Goal: Contribute content: Add original content to the website for others to see

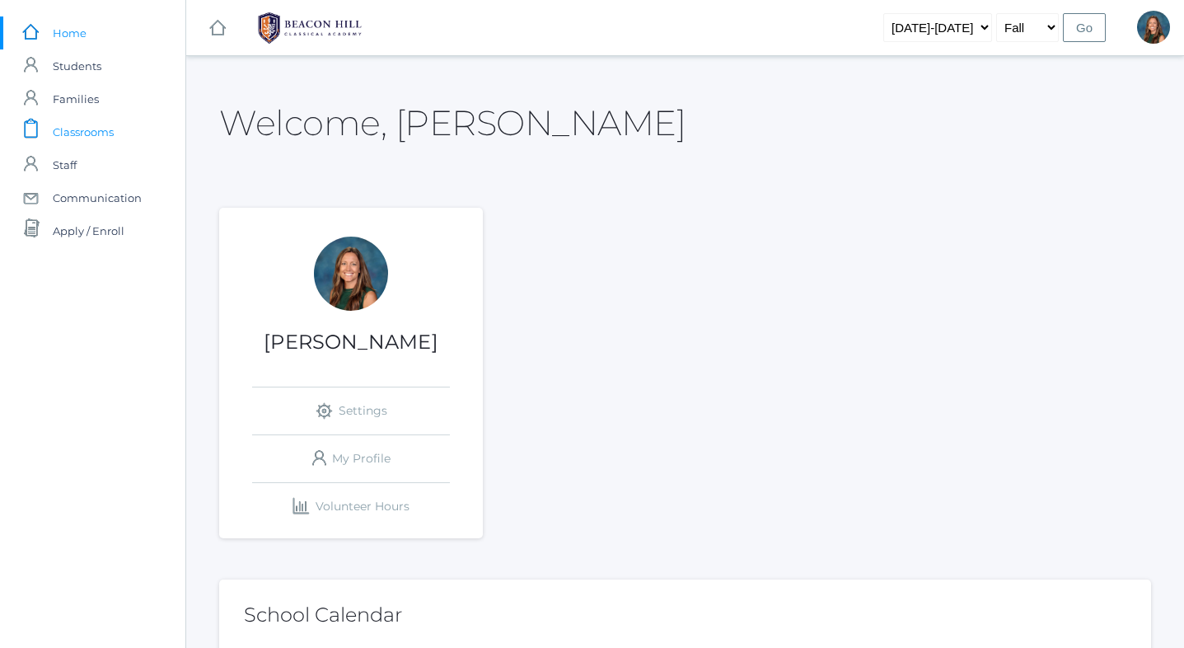
click at [102, 131] on span "Classrooms" at bounding box center [83, 131] width 61 height 33
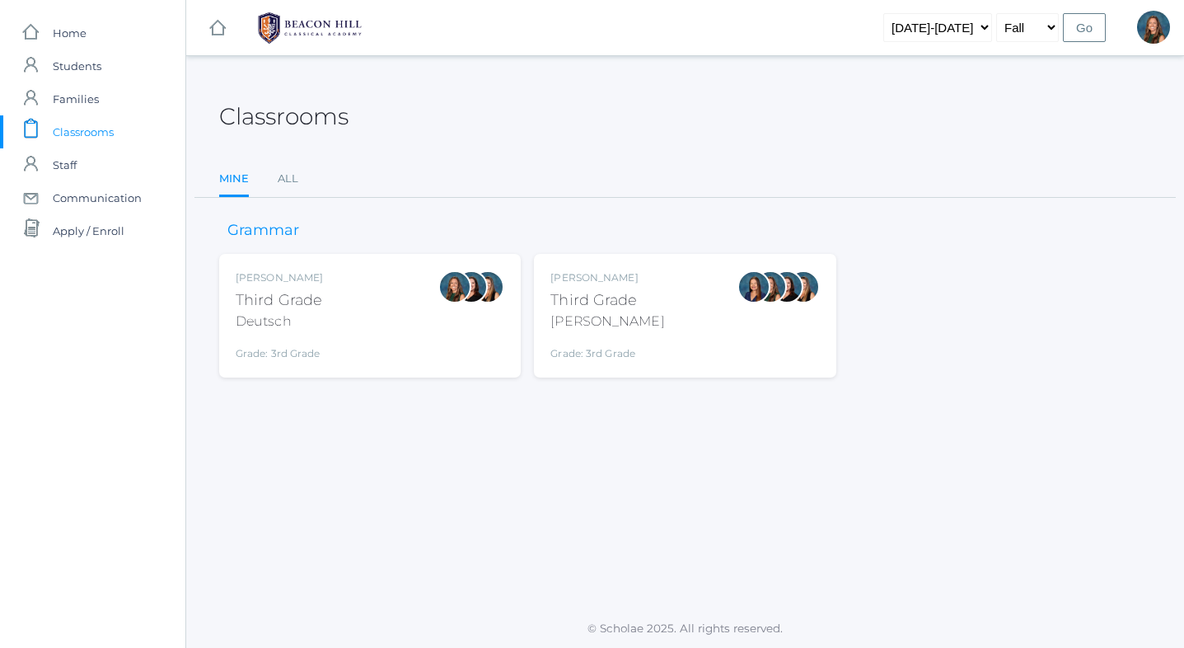
click at [402, 343] on div "[PERSON_NAME] Third Grade Deutsch Grade: 3rd Grade 03LA" at bounding box center [370, 315] width 269 height 91
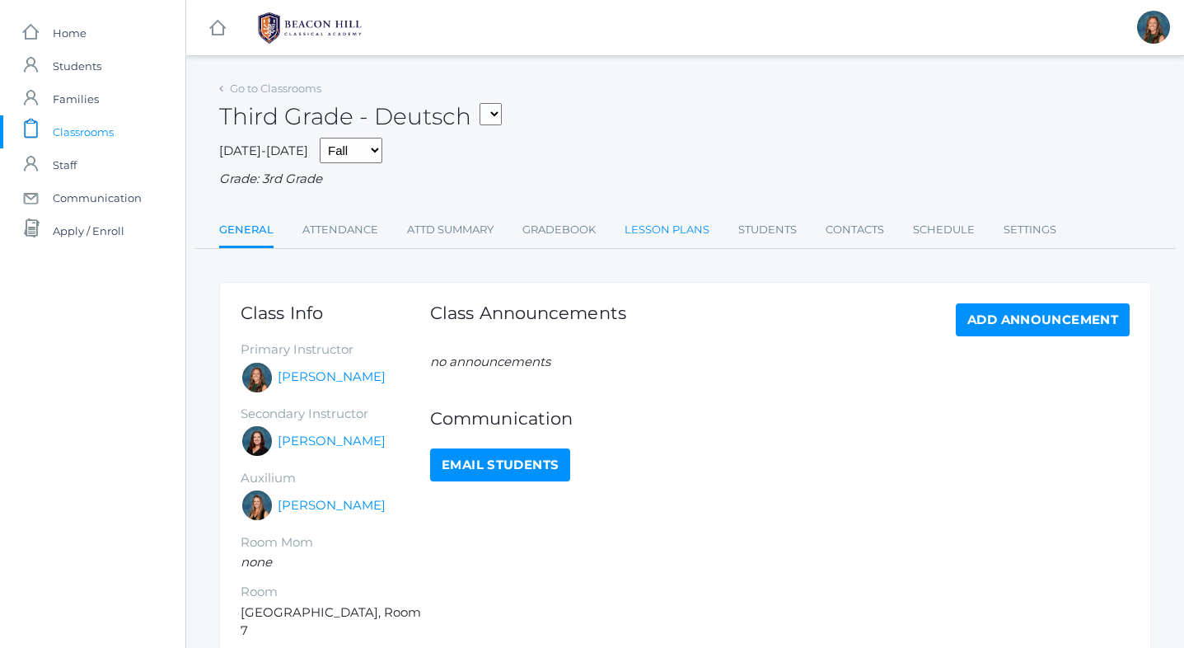
click at [641, 227] on link "Lesson Plans" at bounding box center [667, 229] width 85 height 33
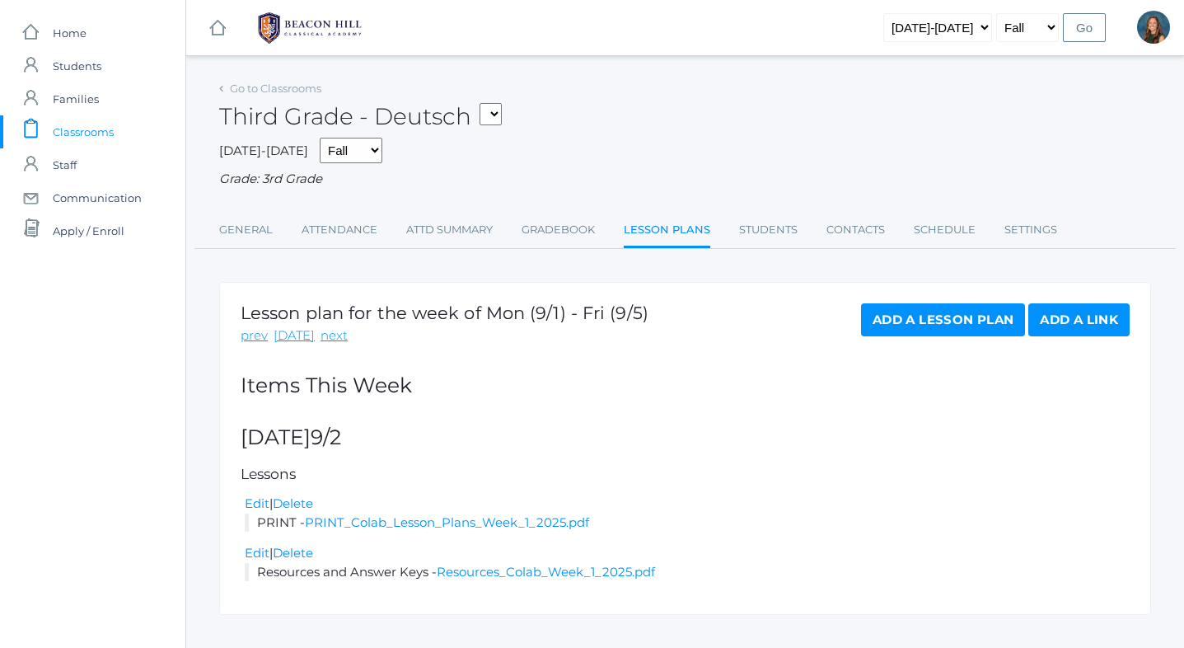
scroll to position [27, 0]
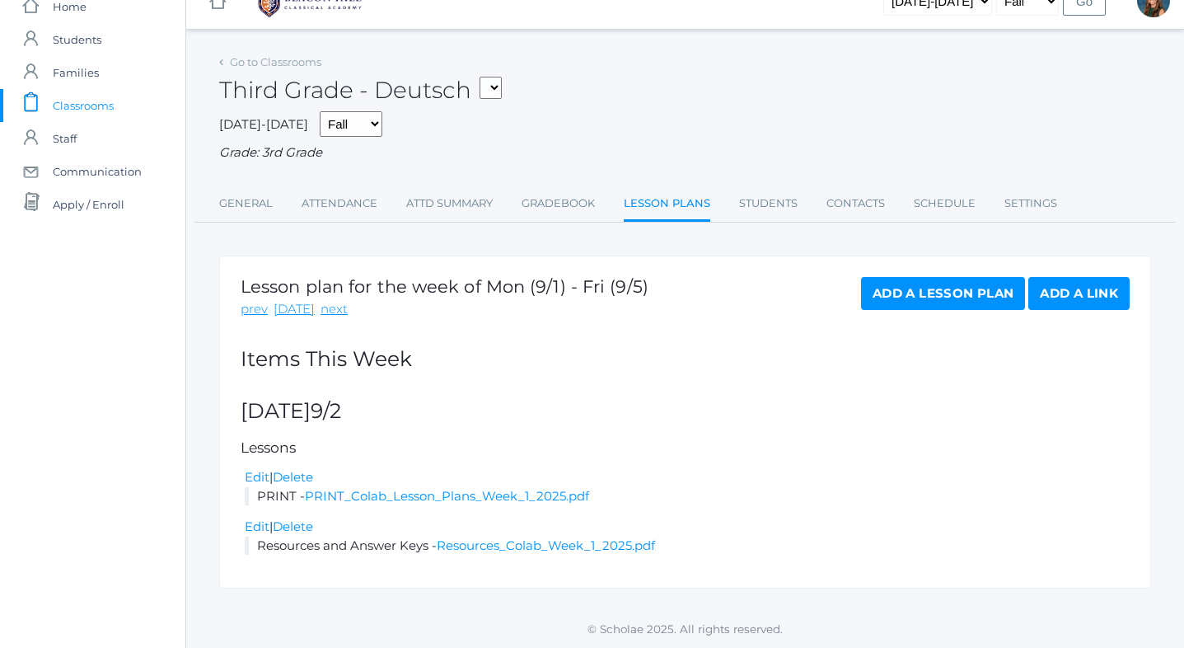
click at [888, 302] on link "Add a Lesson Plan" at bounding box center [943, 293] width 164 height 33
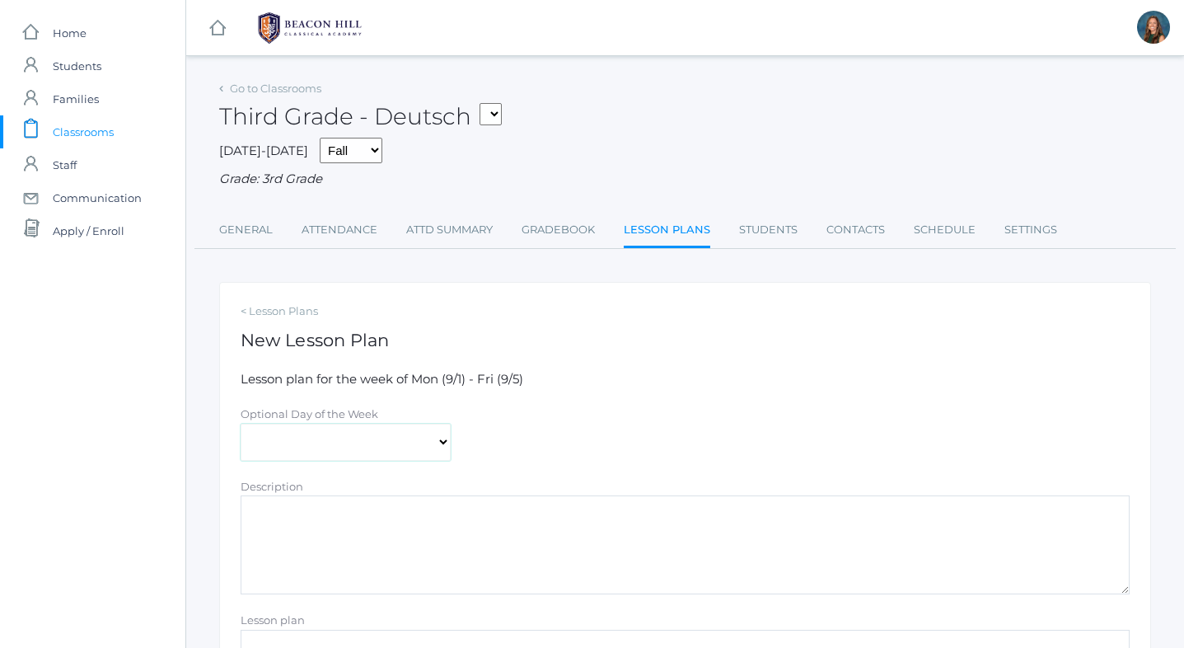
click at [268, 445] on select "Monday Tuesday Wednesday Thursday Friday" at bounding box center [346, 442] width 210 height 37
select select "2025-09-03"
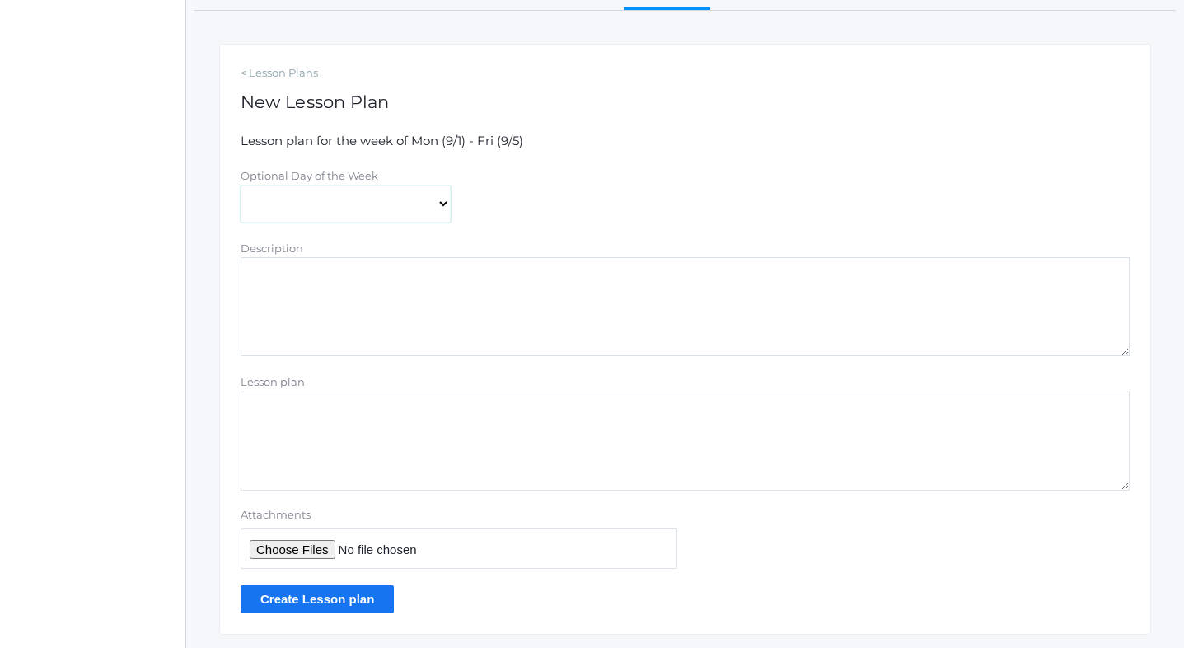
scroll to position [285, 0]
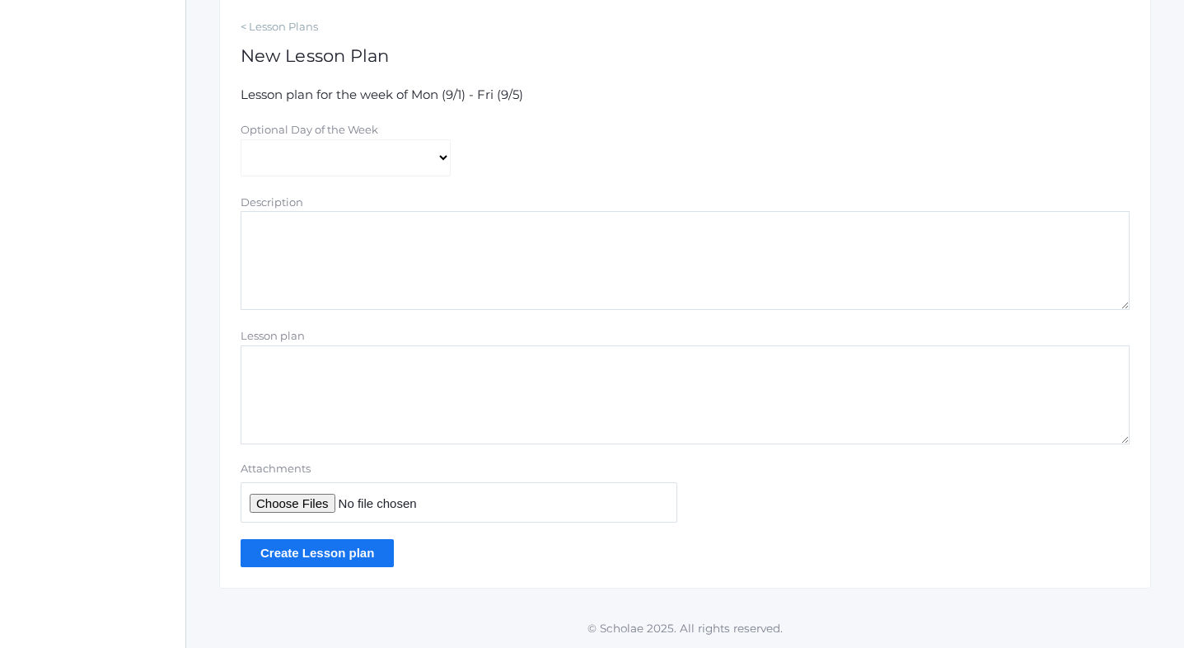
click at [283, 499] on input "Attachments" at bounding box center [459, 502] width 437 height 40
type input "C:\fakepath\ Week 2 Lesson Plans 2025:2026.pdf"
click at [350, 556] on input "Create Lesson plan" at bounding box center [317, 552] width 153 height 27
